Goal: Check status: Check status

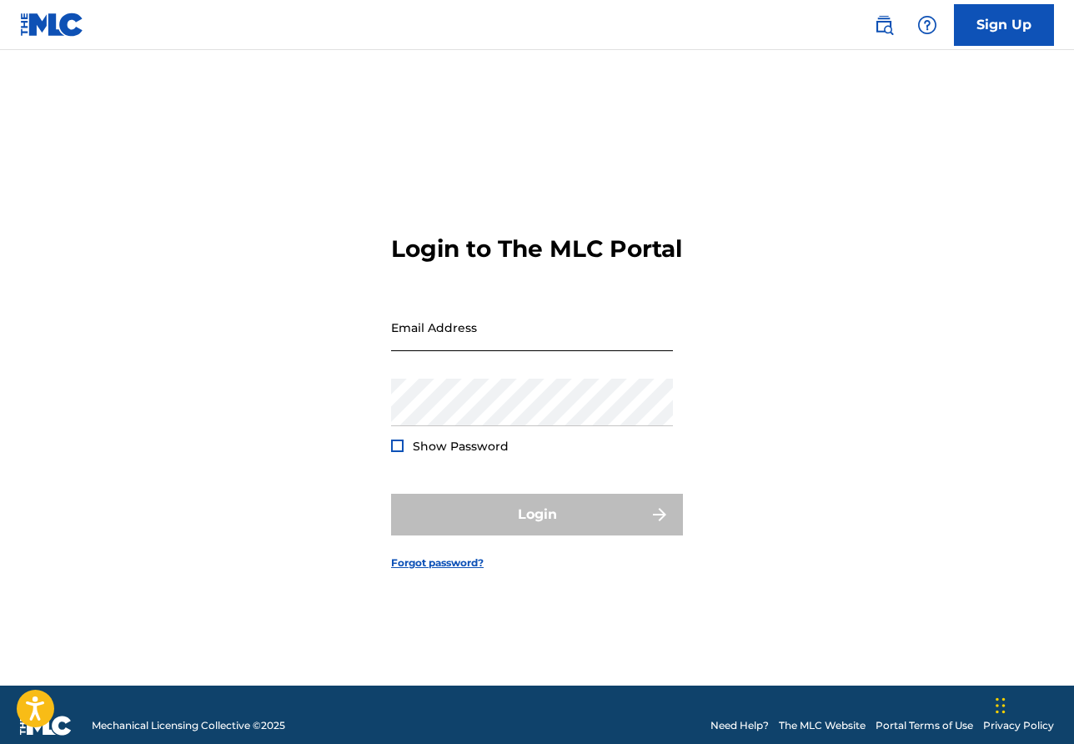
click at [471, 339] on input "Email Address" at bounding box center [532, 328] width 282 height 48
type input "[EMAIL_ADDRESS][DOMAIN_NAME]"
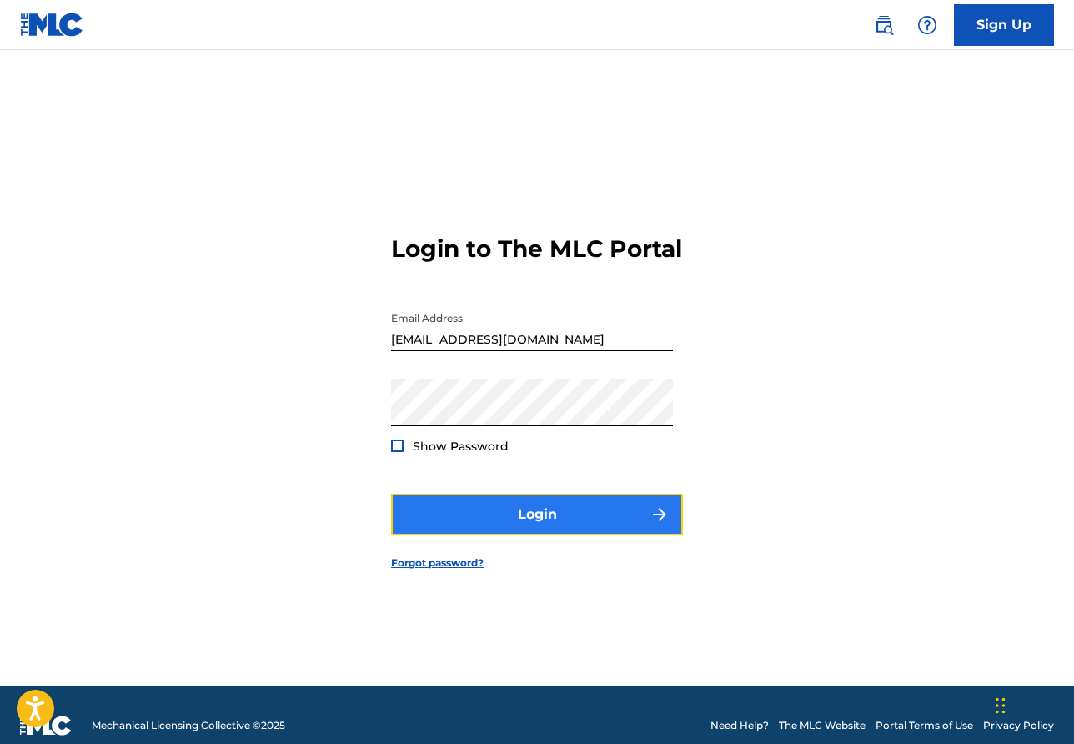
click at [499, 527] on button "Login" at bounding box center [537, 515] width 292 height 42
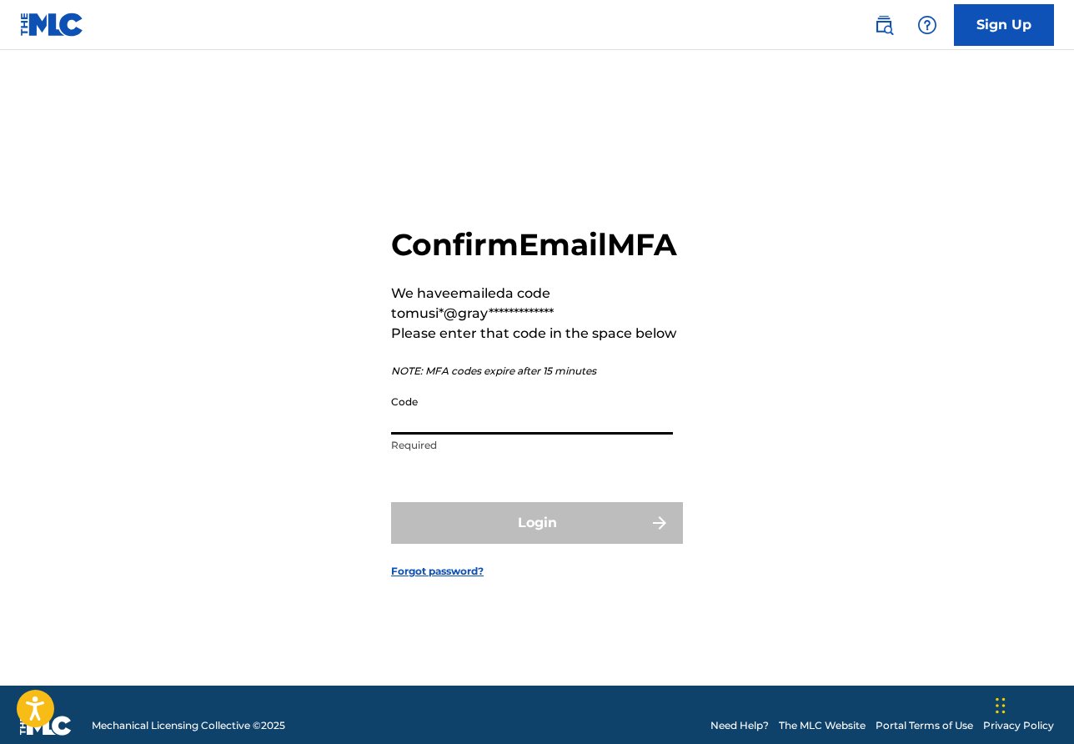
click at [568, 435] on input "Code" at bounding box center [532, 411] width 282 height 48
paste input "696487"
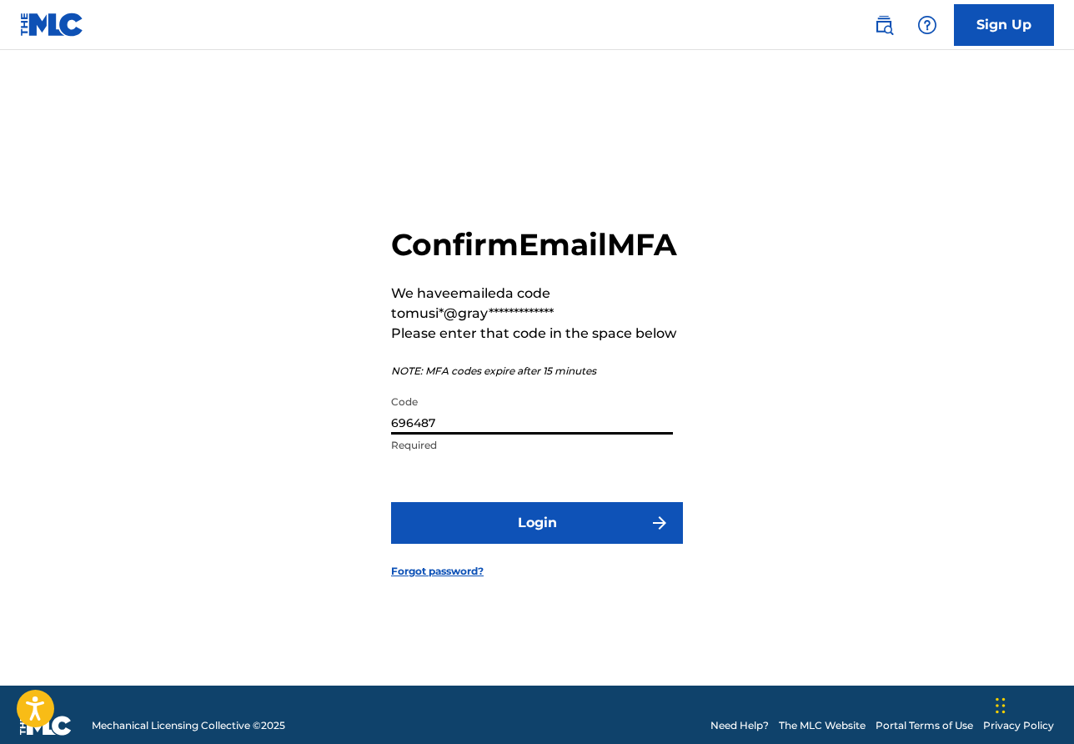
type input "696487"
click at [391, 502] on button "Login" at bounding box center [537, 523] width 292 height 42
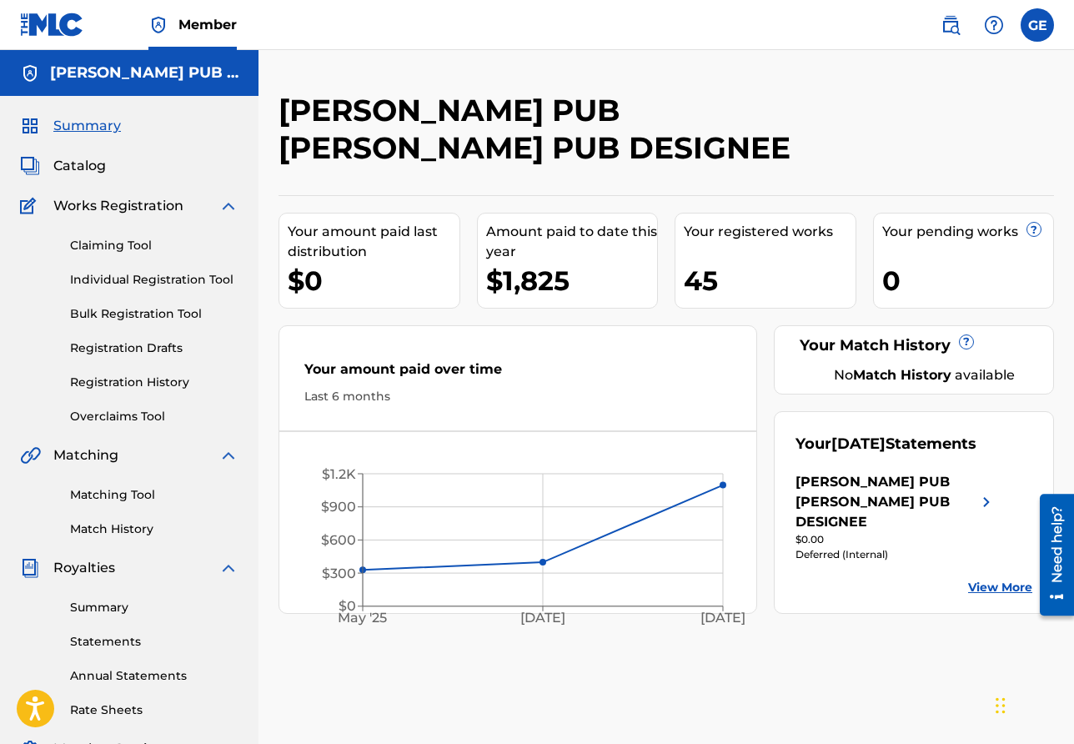
click at [871, 528] on div "[PERSON_NAME] PUB [PERSON_NAME] PUB DESIGNEE" at bounding box center [887, 502] width 182 height 60
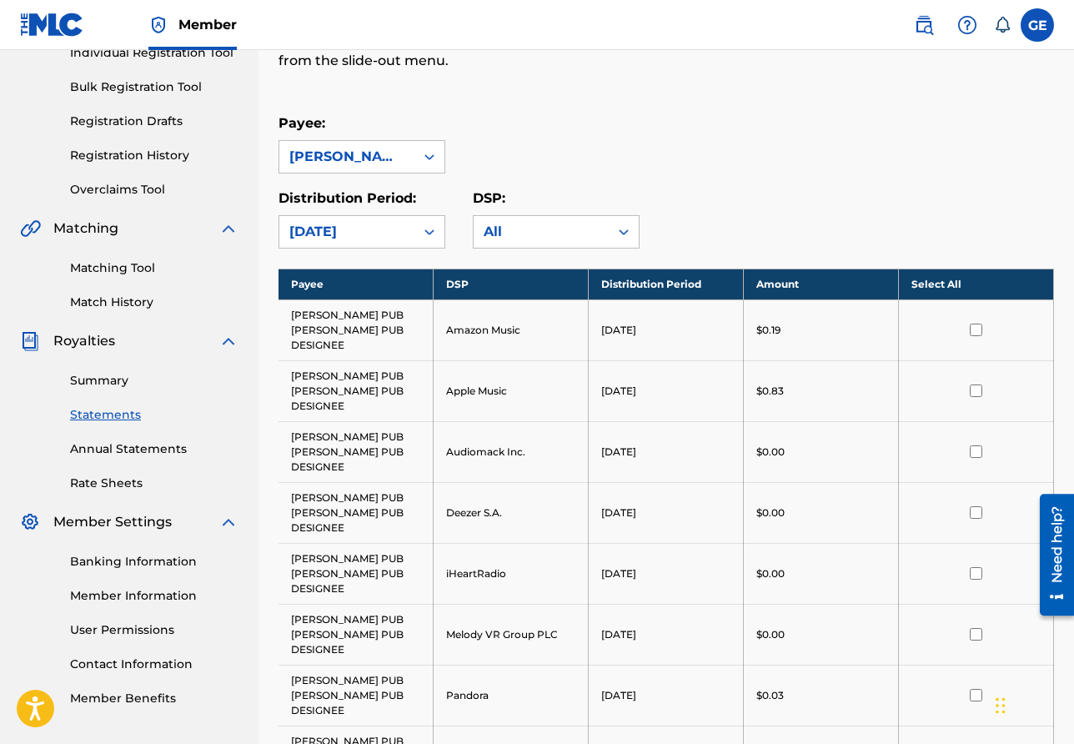
scroll to position [229, 0]
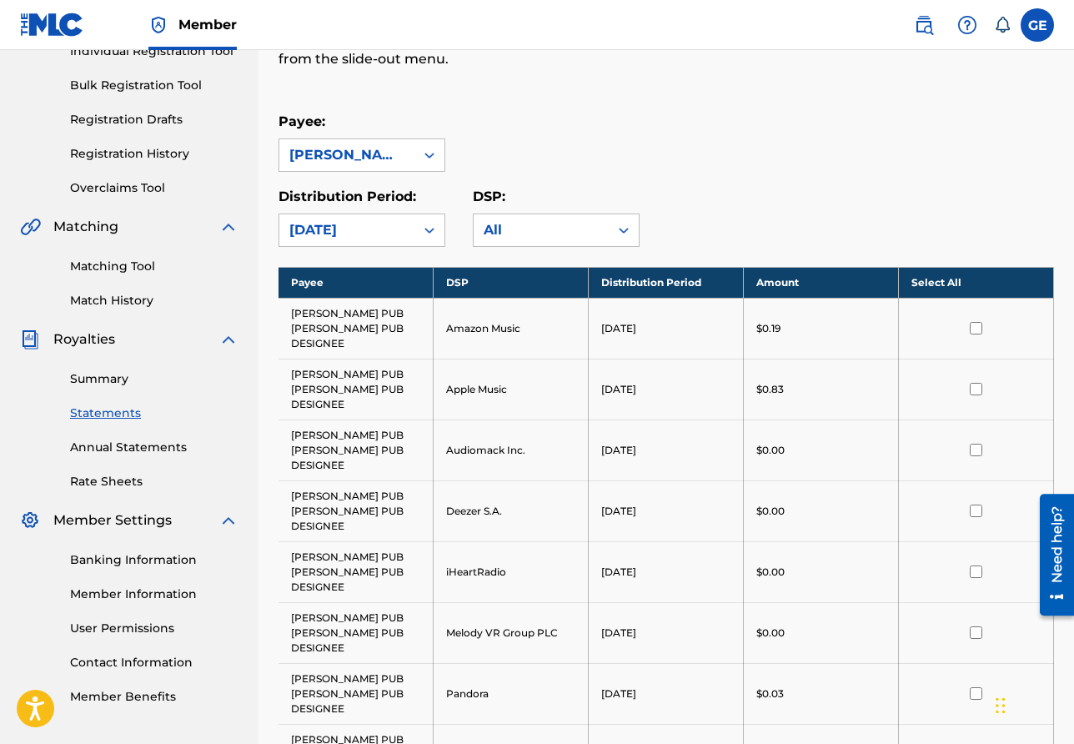
click at [360, 209] on div "Distribution Period: [DATE]" at bounding box center [362, 217] width 167 height 60
click at [360, 217] on div "[DATE]" at bounding box center [346, 230] width 135 height 32
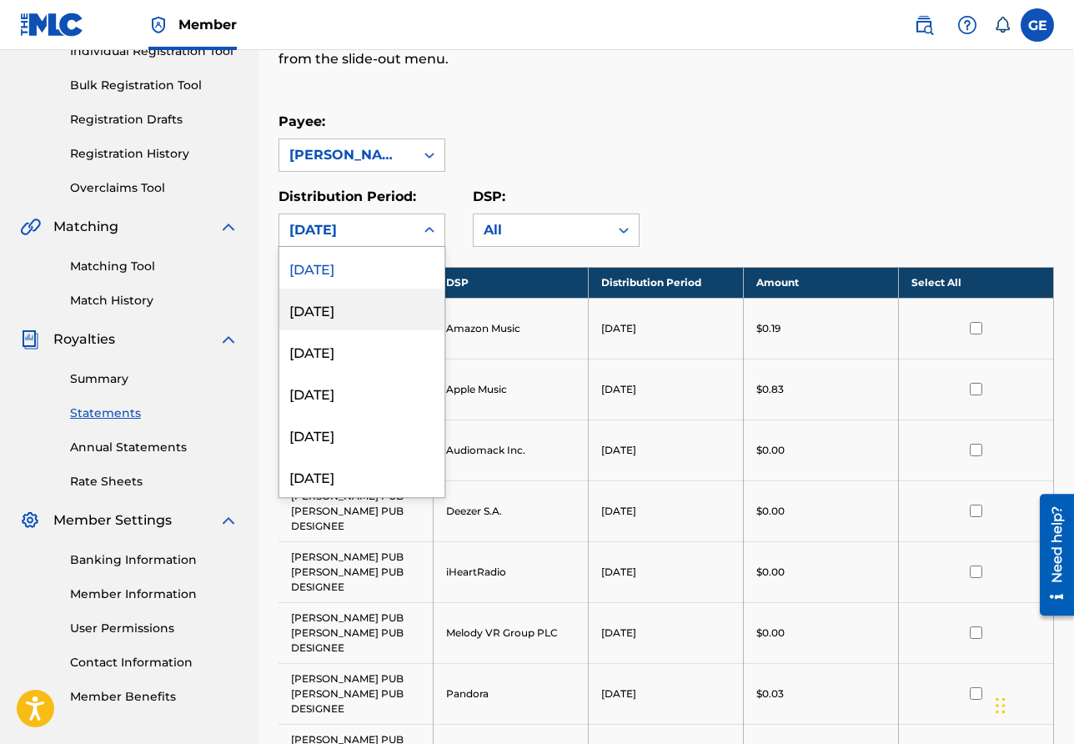
click at [383, 320] on div "August 2025" at bounding box center [361, 310] width 165 height 42
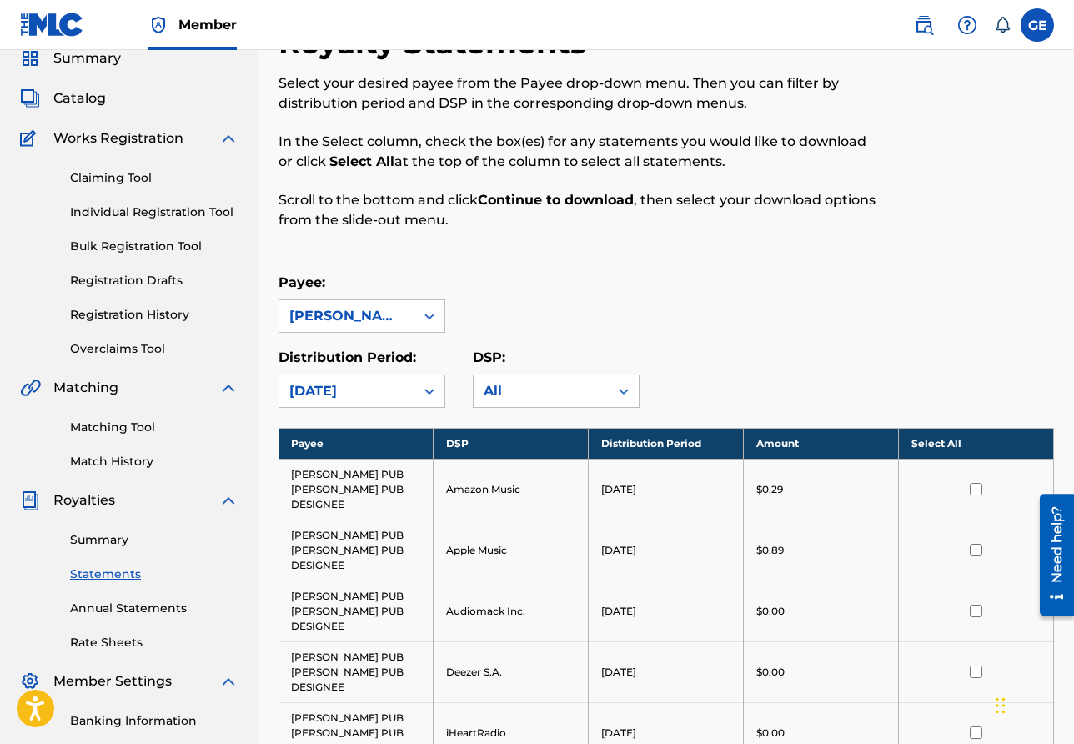
scroll to position [0, 0]
